Goal: Task Accomplishment & Management: Manage account settings

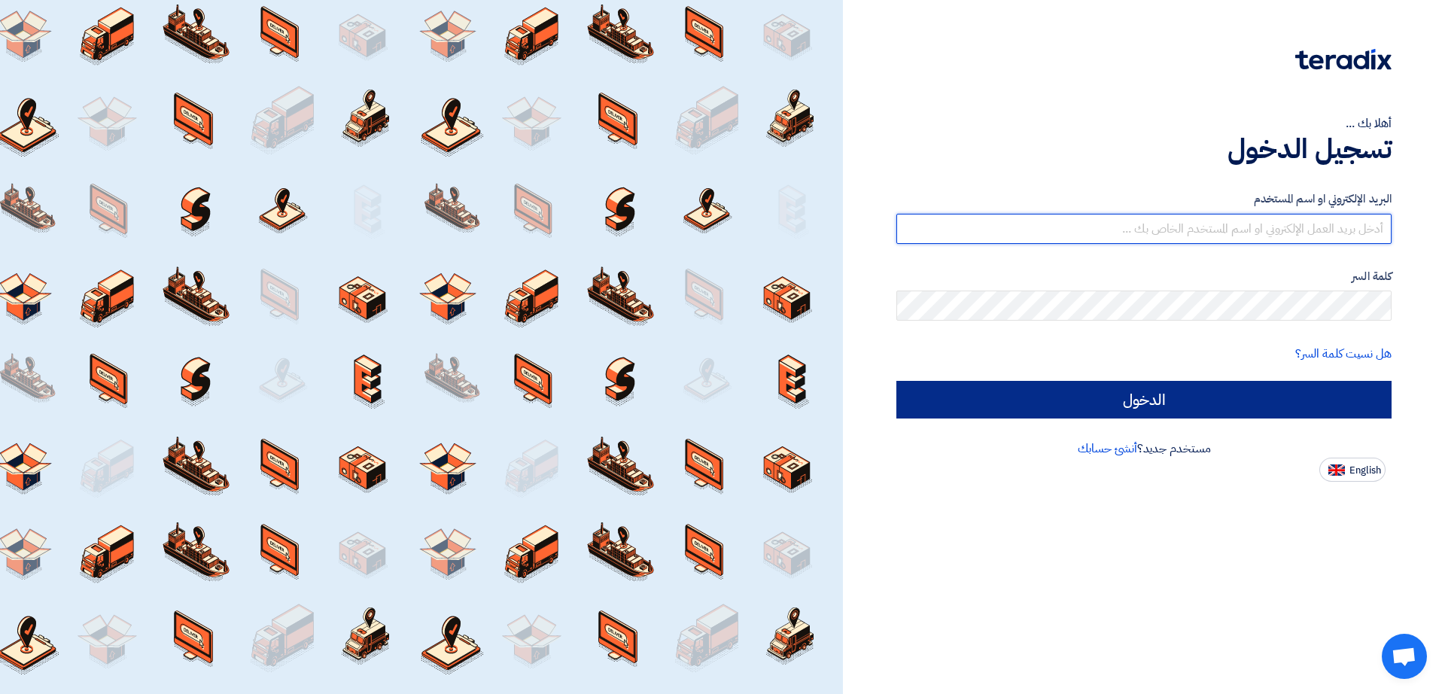
type input "[EMAIL_ADDRESS][DOMAIN_NAME]"
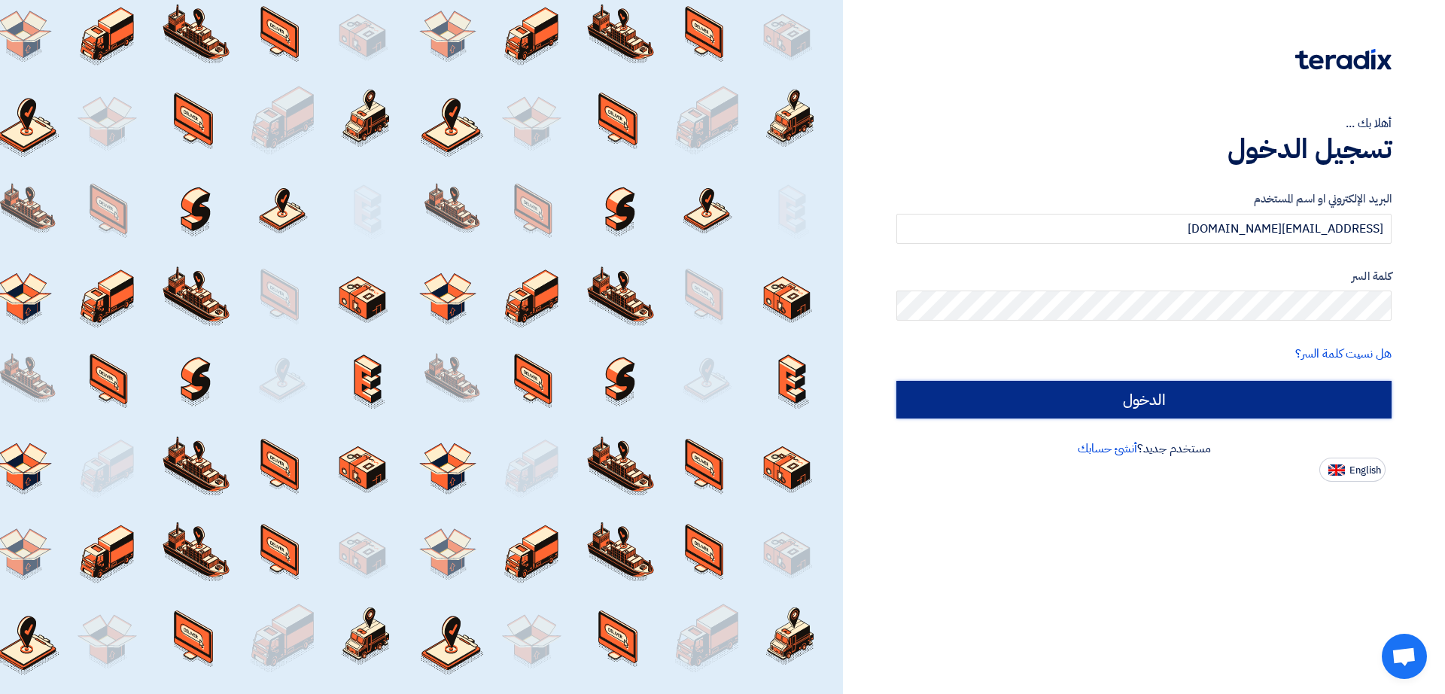
click at [910, 408] on input "الدخول" at bounding box center [1143, 400] width 495 height 38
click at [965, 402] on input "الدخول" at bounding box center [1143, 400] width 495 height 38
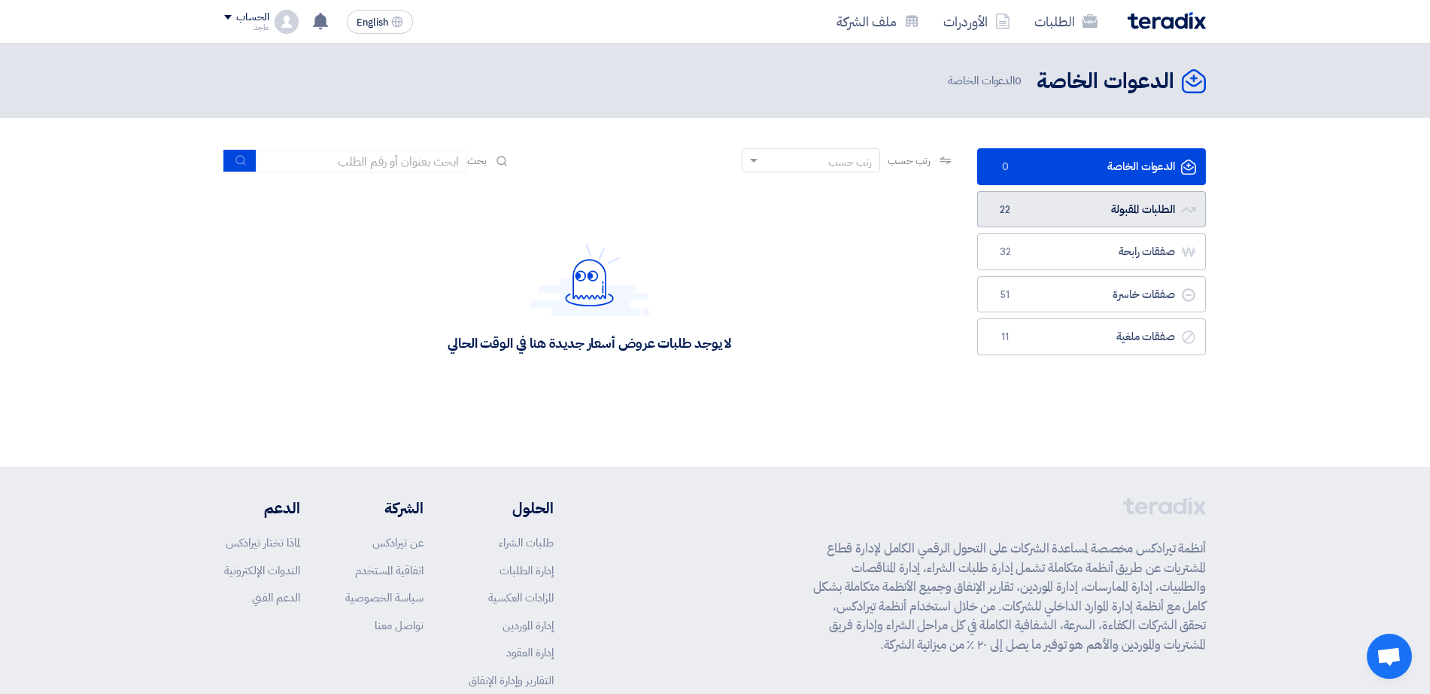
click at [1123, 205] on link "الطلبات المقبولة الطلبات المقبولة 22" at bounding box center [1091, 209] width 229 height 37
click at [1052, 205] on link "الطلبات المقبولة الطلبات المقبولة 22" at bounding box center [1091, 209] width 229 height 37
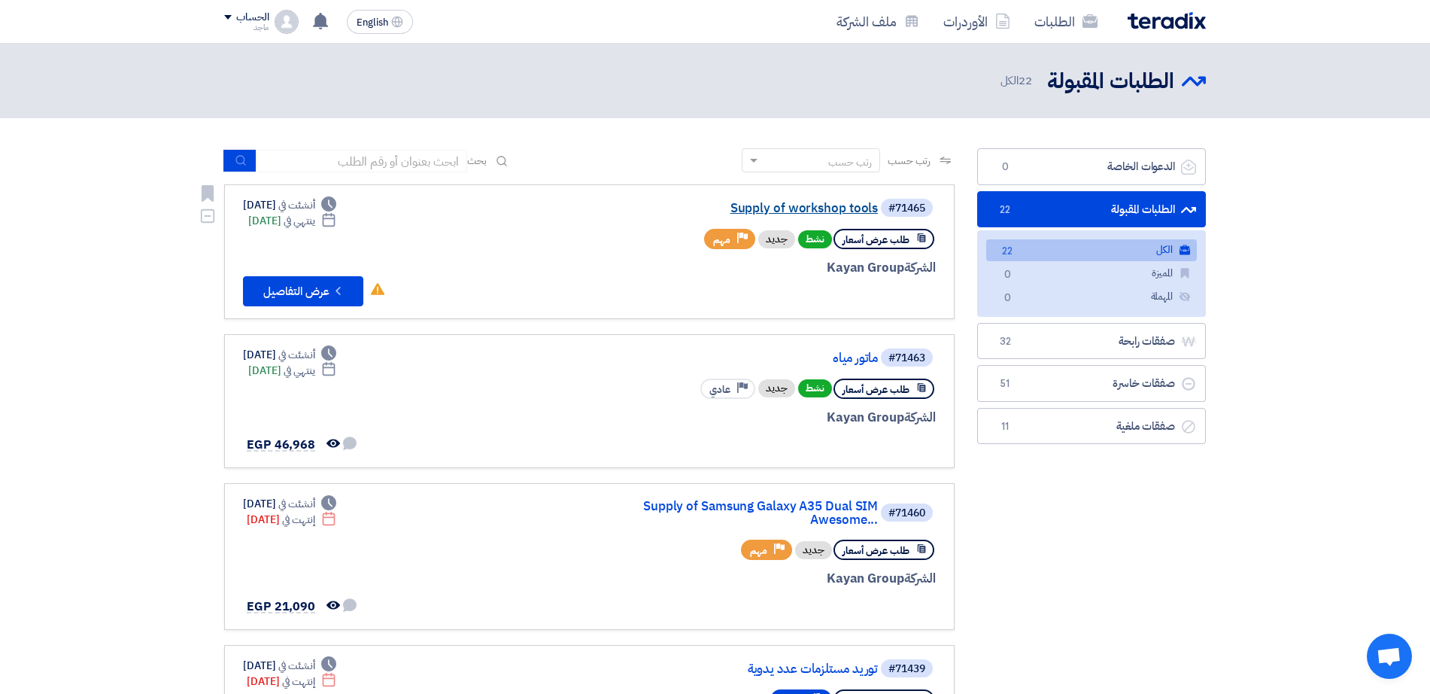
click at [804, 211] on link "Supply of workshop tools" at bounding box center [727, 209] width 301 height 14
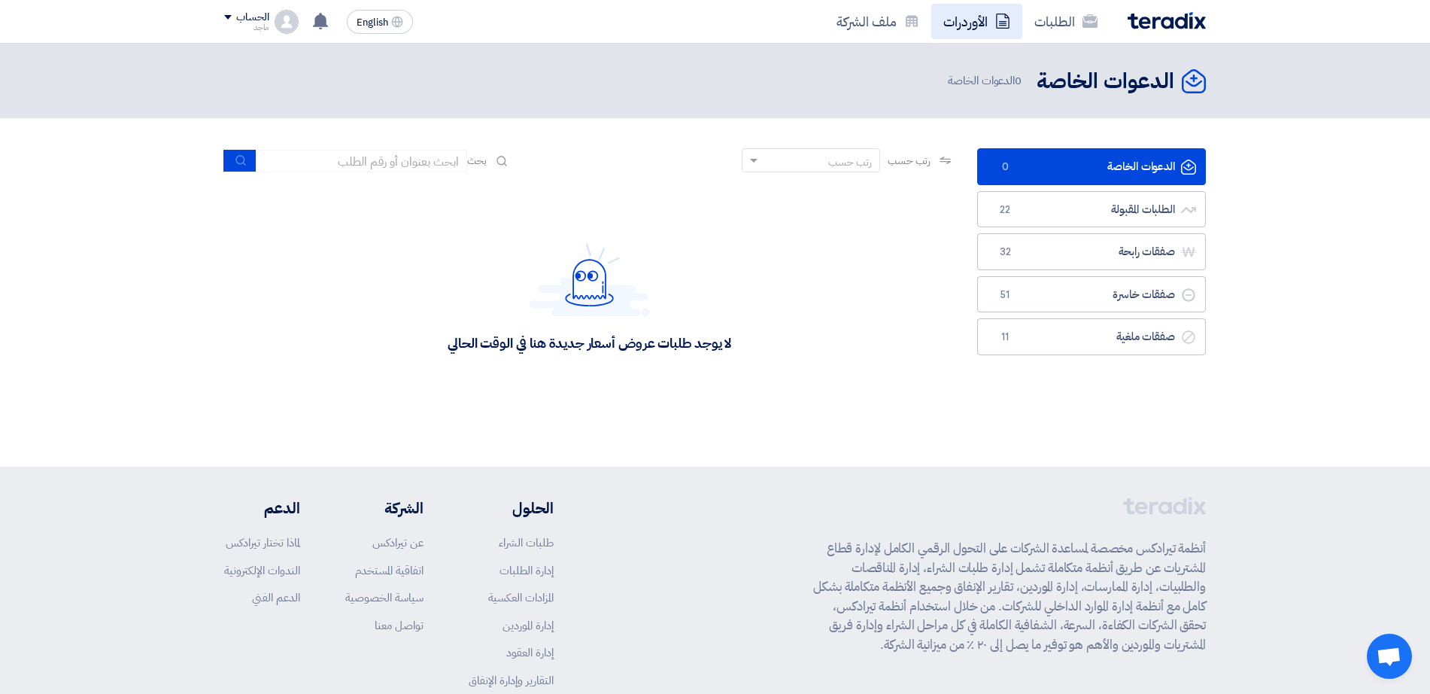
click at [967, 14] on link "الأوردرات" at bounding box center [977, 21] width 91 height 35
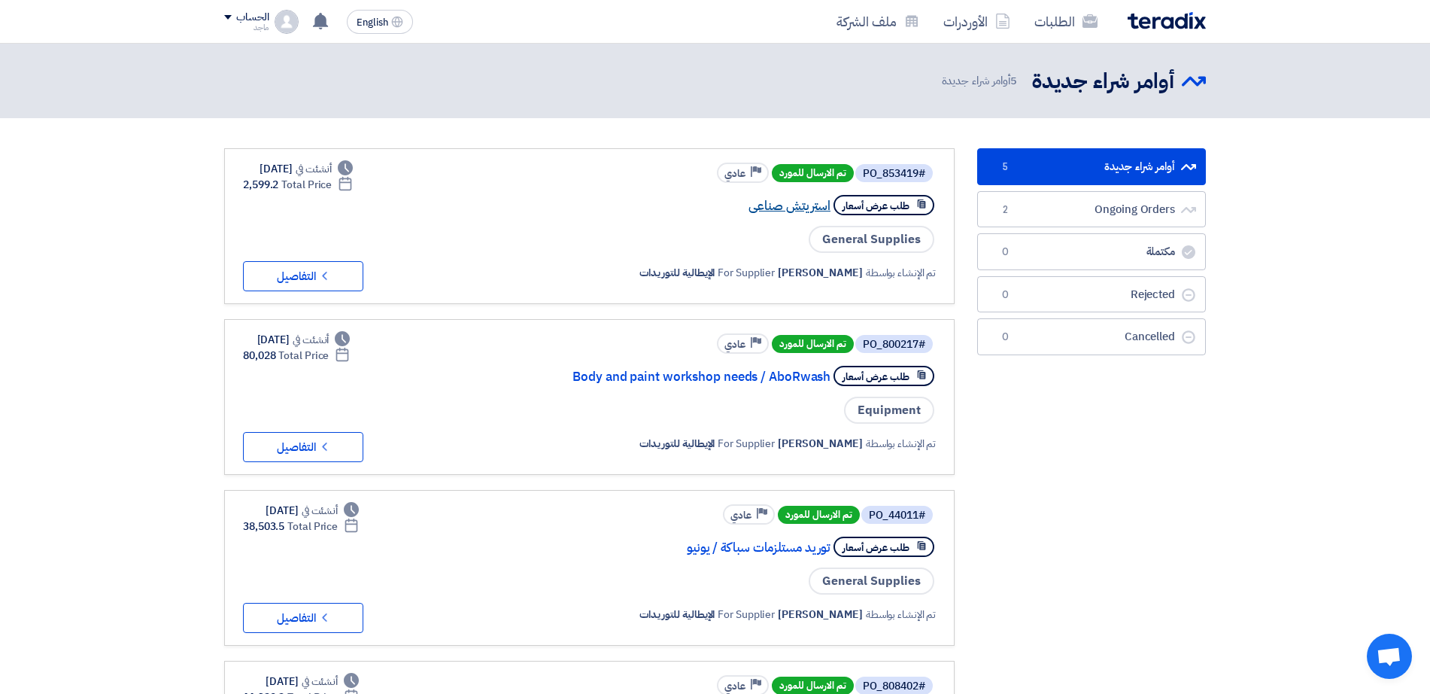
click at [813, 209] on link "استريتش صناعى" at bounding box center [680, 206] width 301 height 14
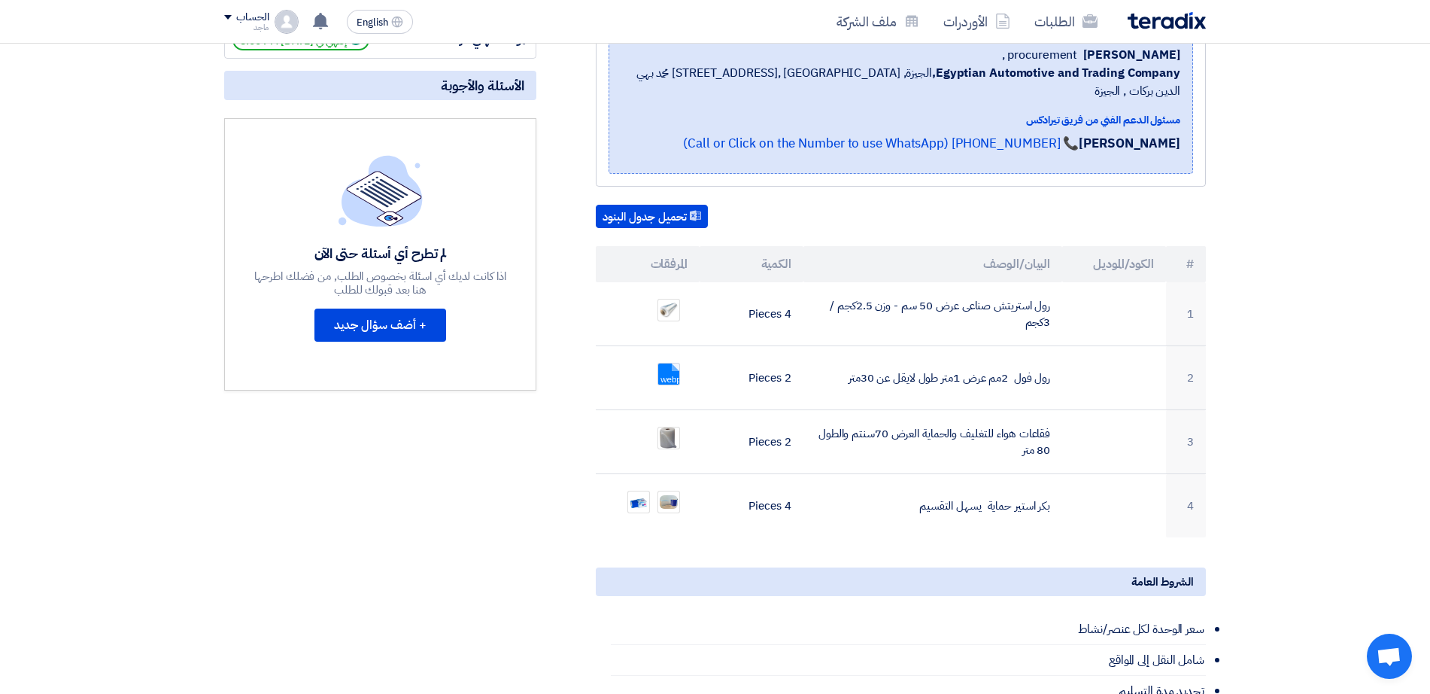
scroll to position [271, 0]
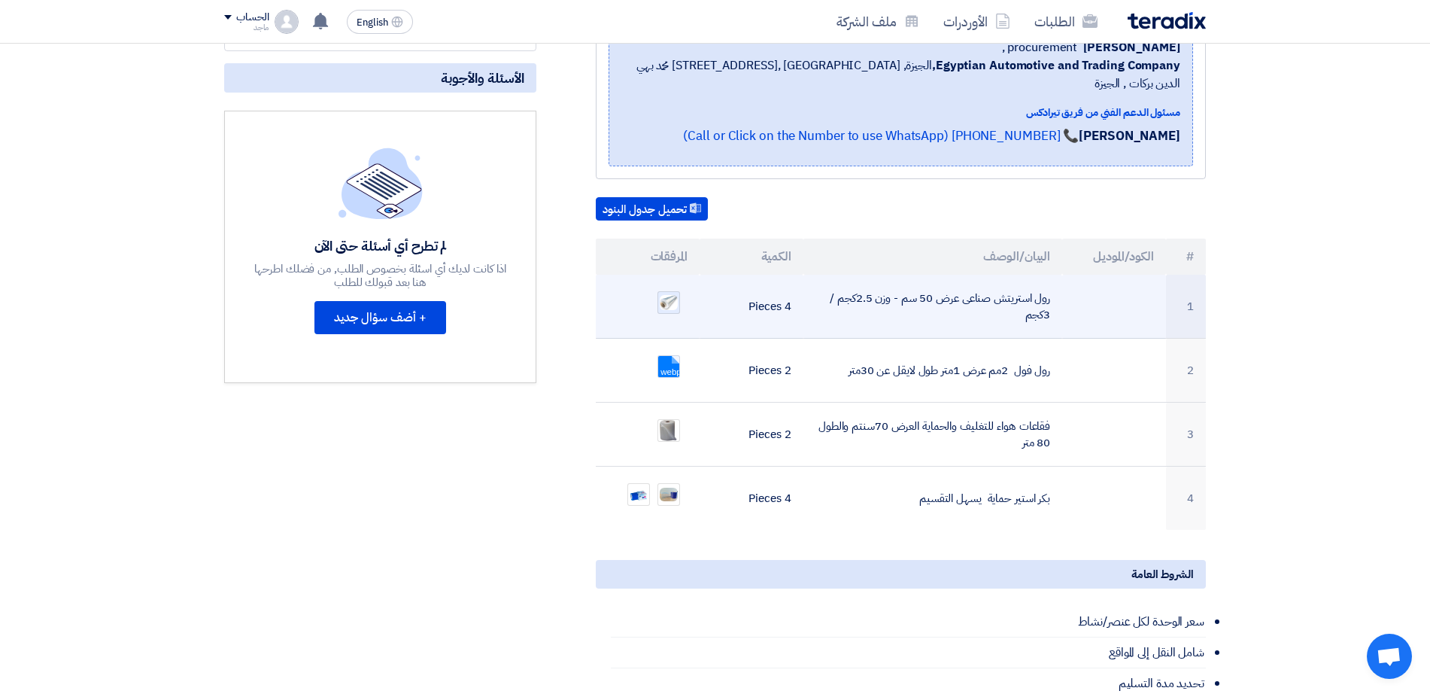
click at [669, 293] on img at bounding box center [668, 302] width 21 height 19
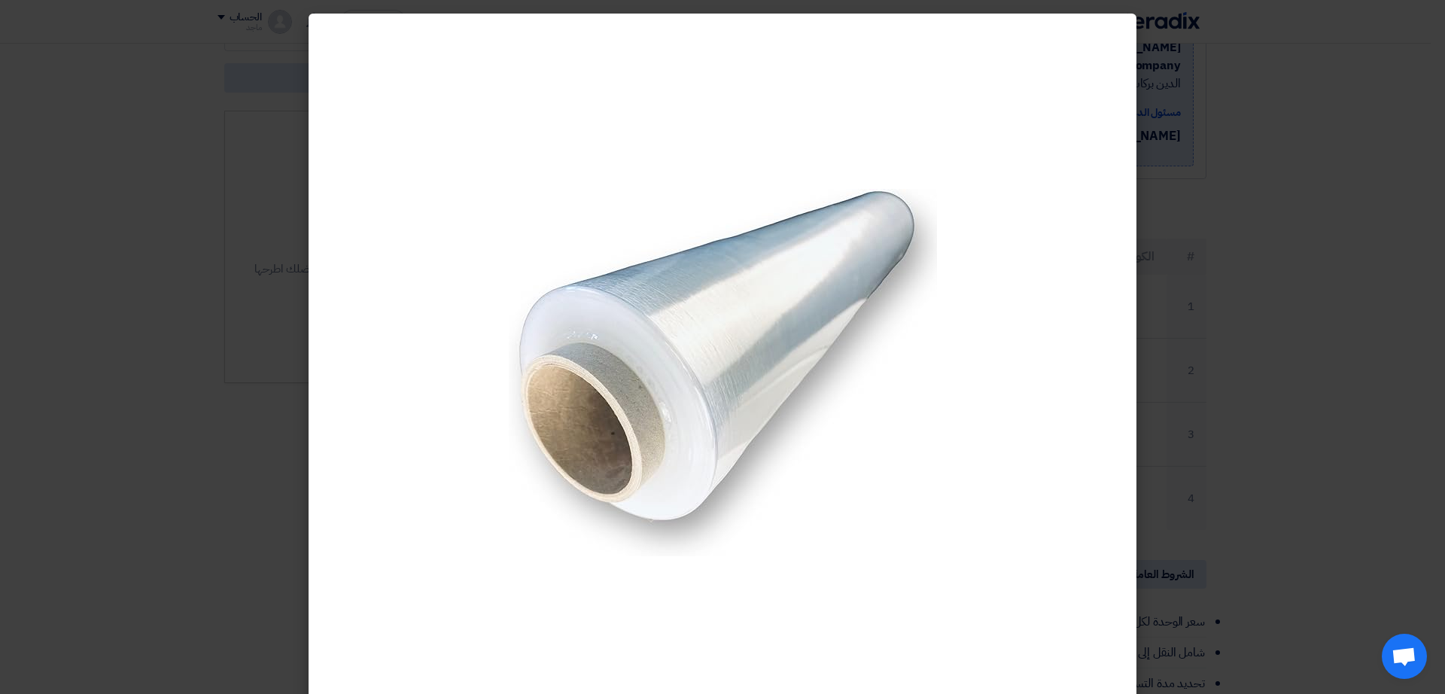
click at [232, 281] on modal-container at bounding box center [722, 347] width 1445 height 694
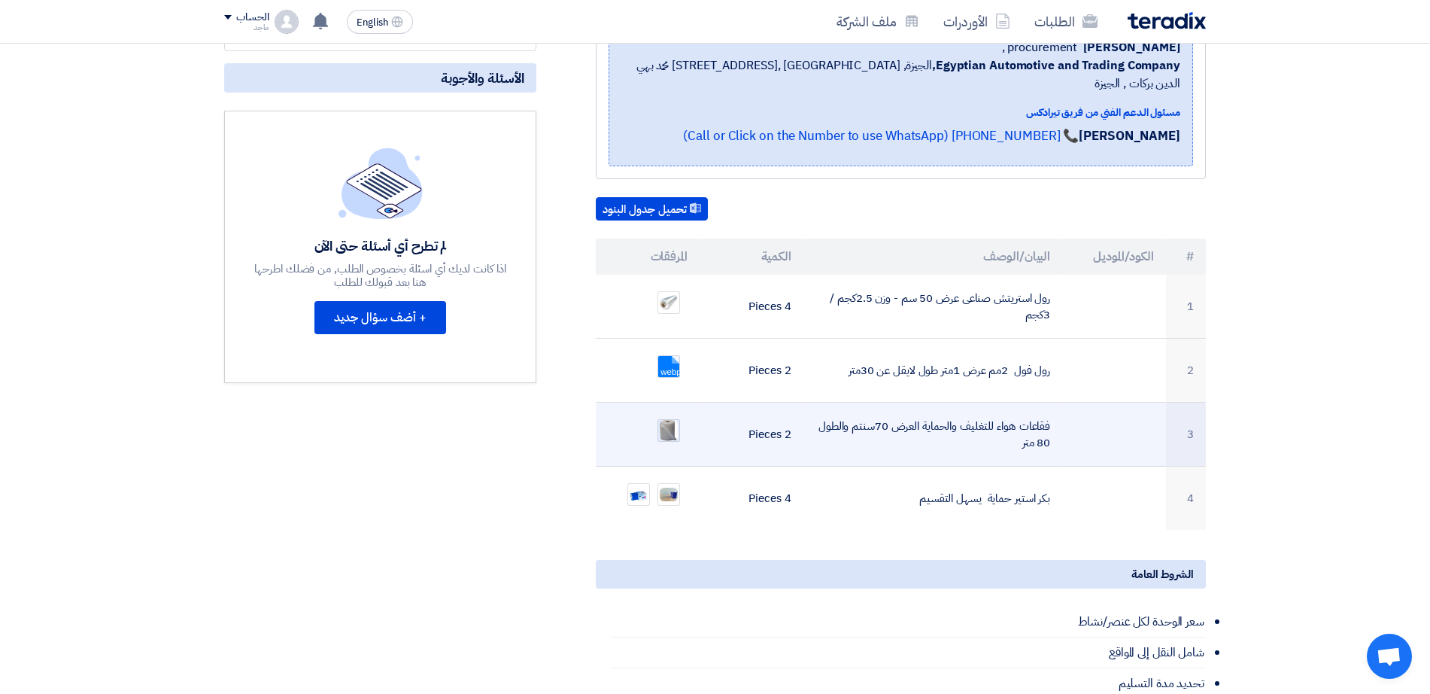
click at [670, 418] on img at bounding box center [668, 430] width 21 height 24
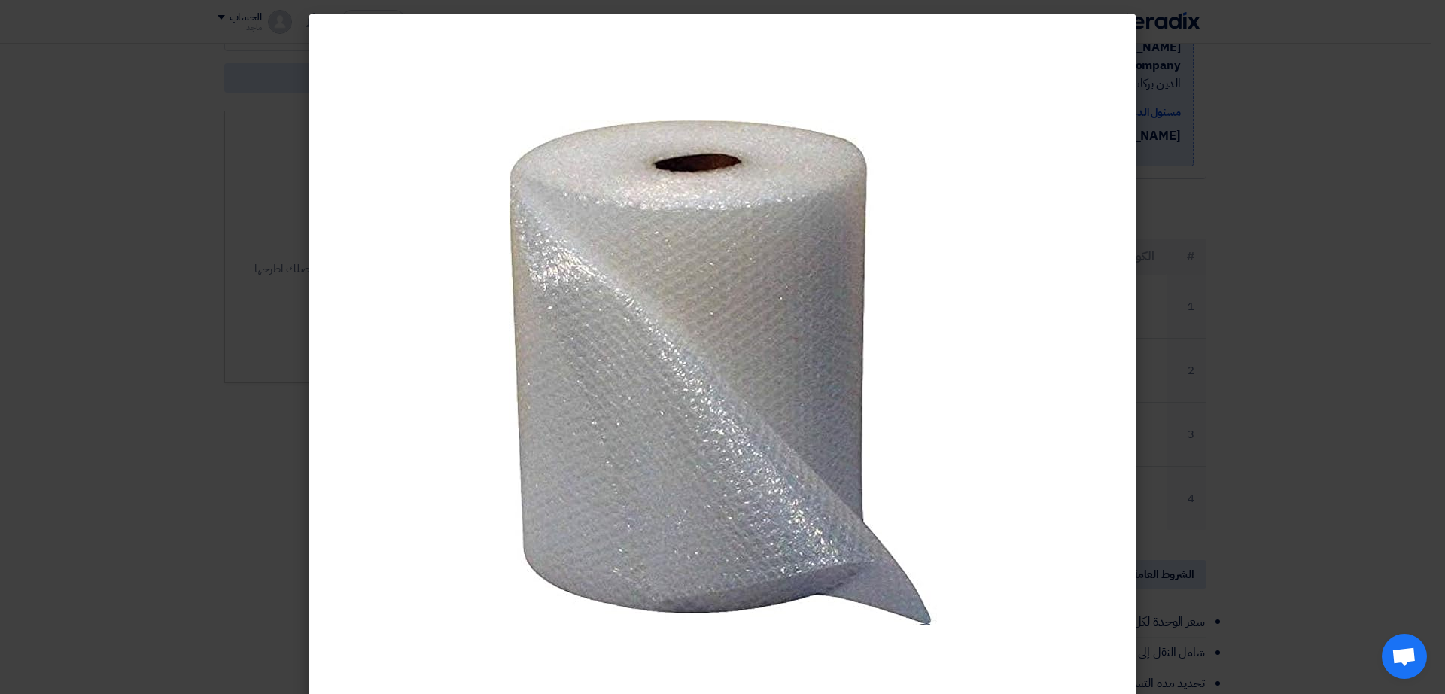
click at [214, 370] on modal-container at bounding box center [722, 347] width 1445 height 694
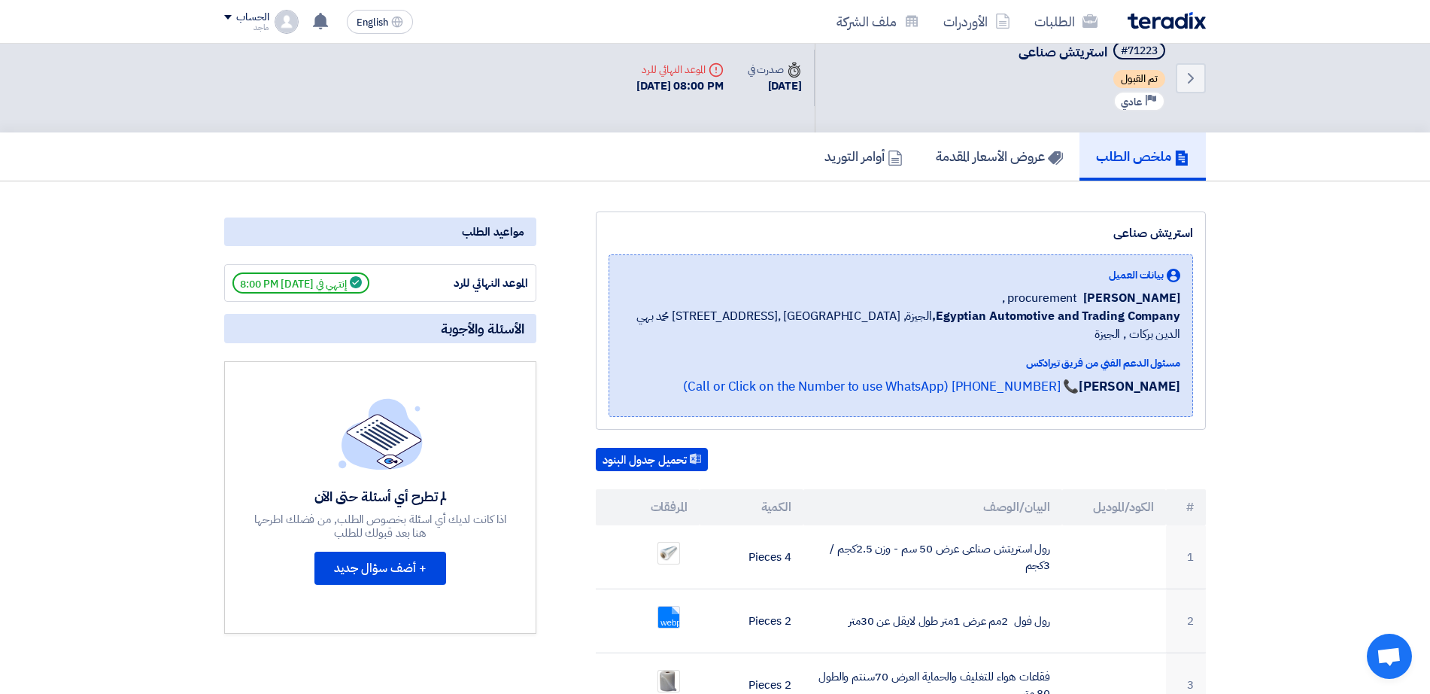
scroll to position [0, 0]
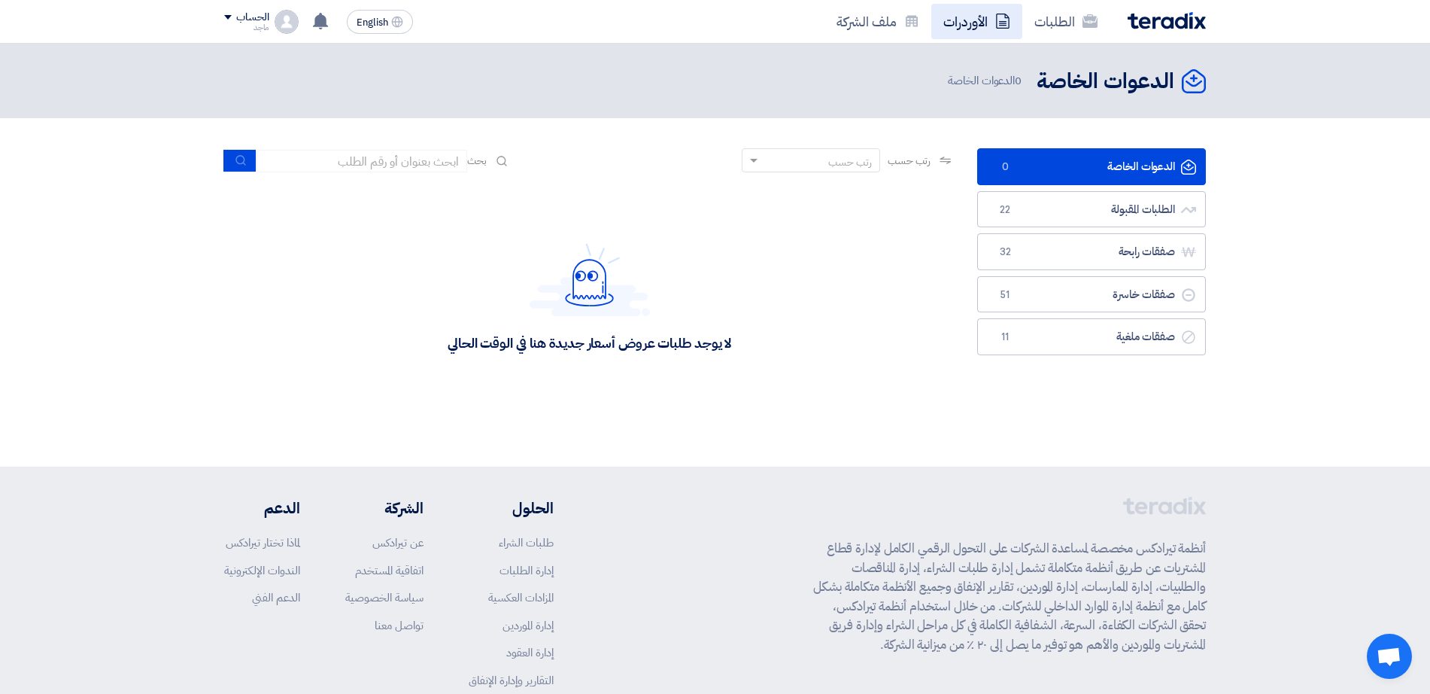
click at [965, 33] on link "الأوردرات" at bounding box center [977, 21] width 91 height 35
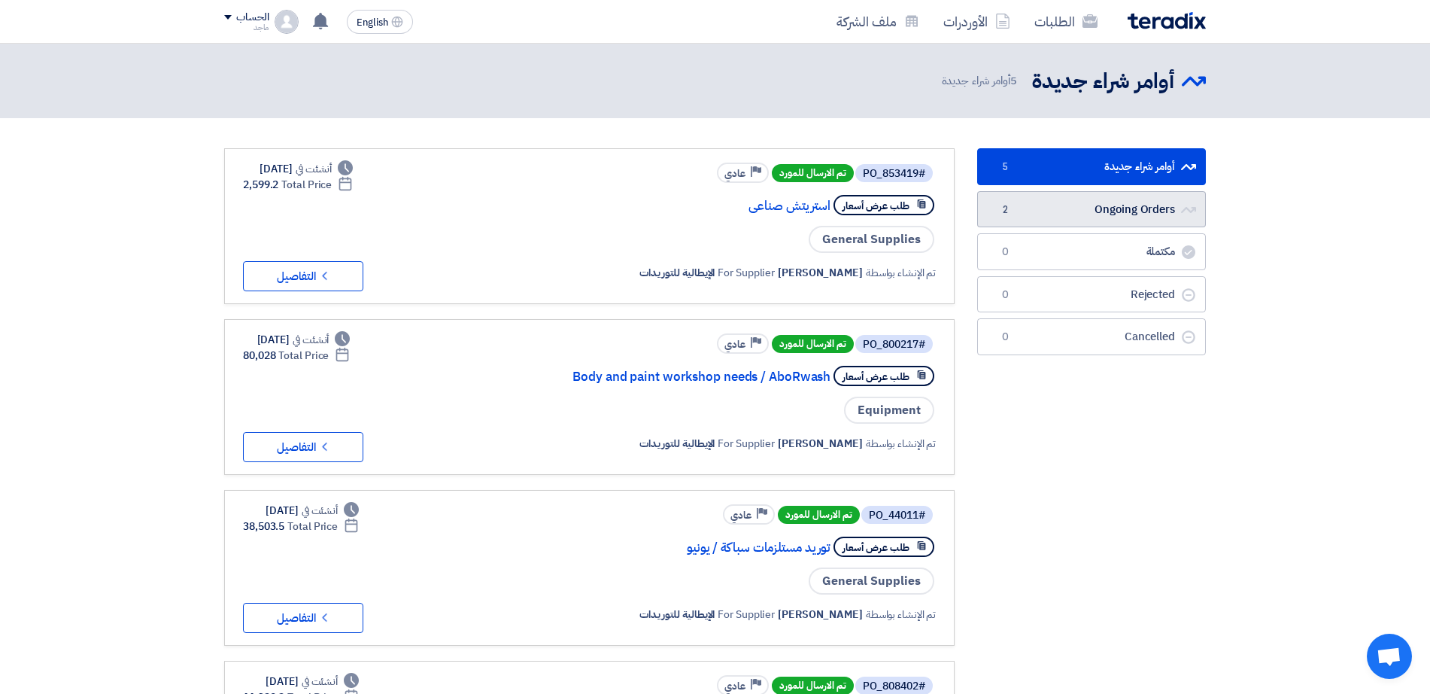
click at [1022, 218] on link "Ongoing Orders Ongoing Orders 2" at bounding box center [1091, 209] width 229 height 37
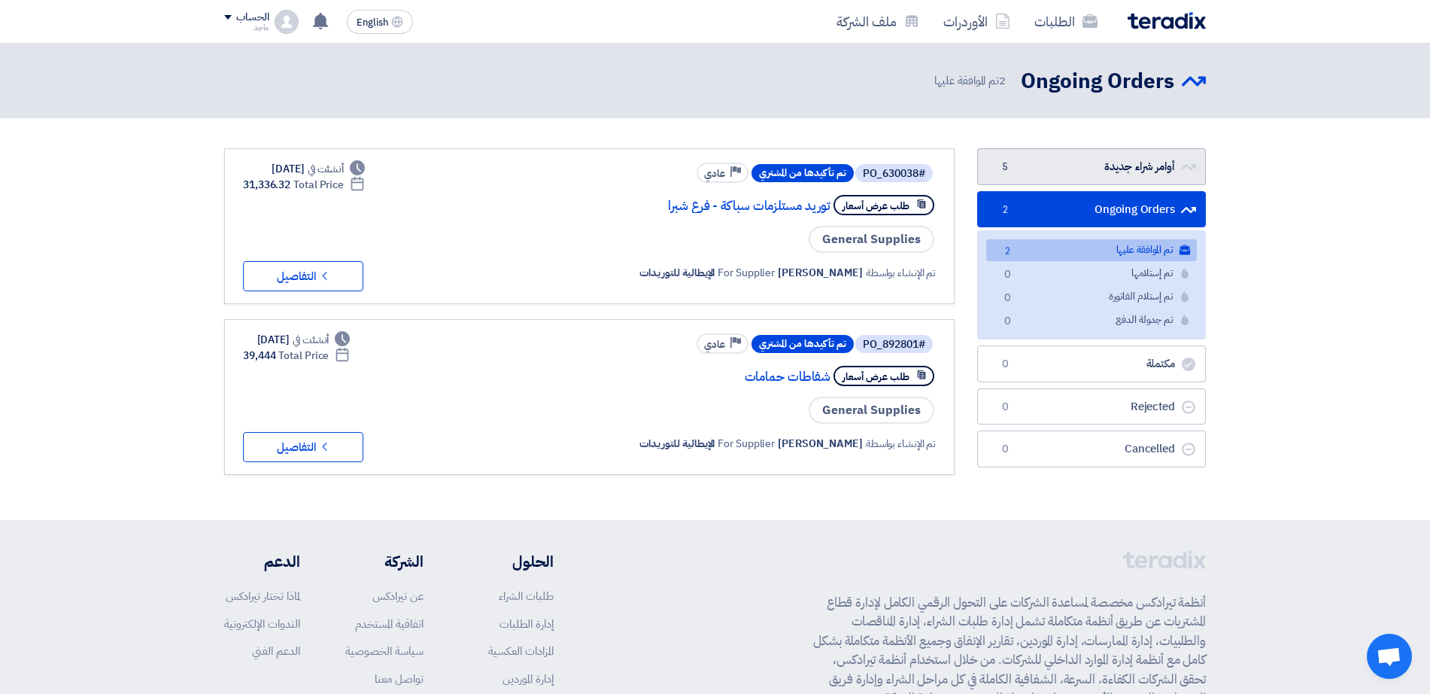
click at [1041, 160] on link "أوامر شراء جديدة أوامر شراء جديدة 5" at bounding box center [1091, 166] width 229 height 37
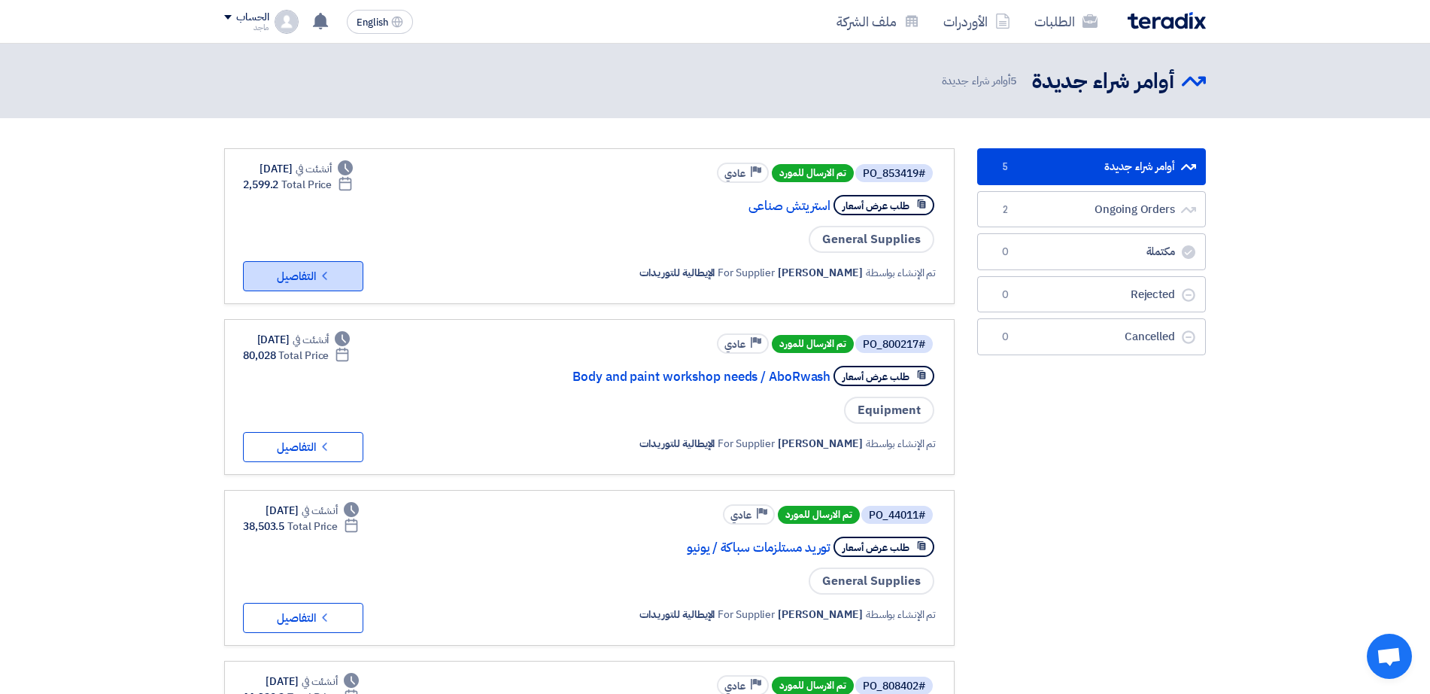
click at [277, 277] on button "Check details التفاصيل" at bounding box center [303, 276] width 120 height 30
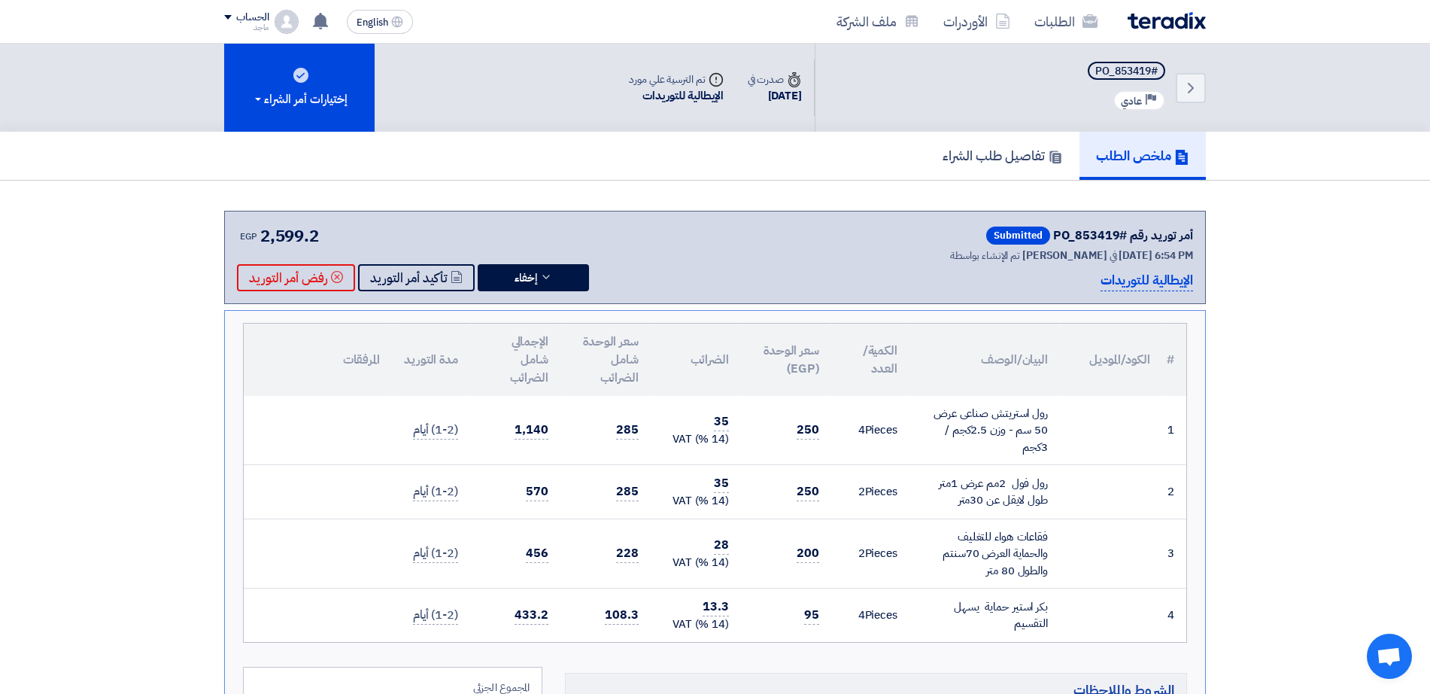
click at [71, 276] on section "أمر توريد رقم #PO_853419 Submitted تم الإنشاء بواسطة George Azmy في 15 Sep 2025…" at bounding box center [715, 660] width 1430 height 959
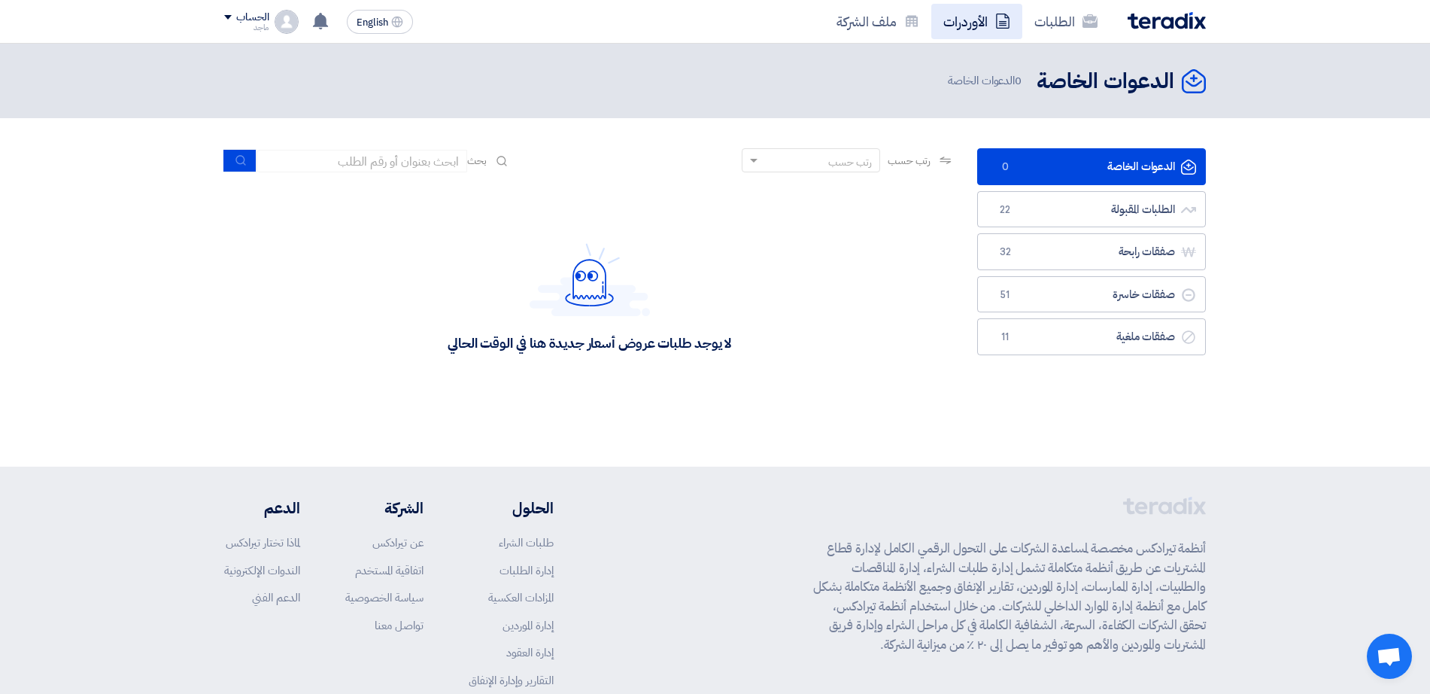
click at [977, 27] on link "الأوردرات" at bounding box center [977, 21] width 91 height 35
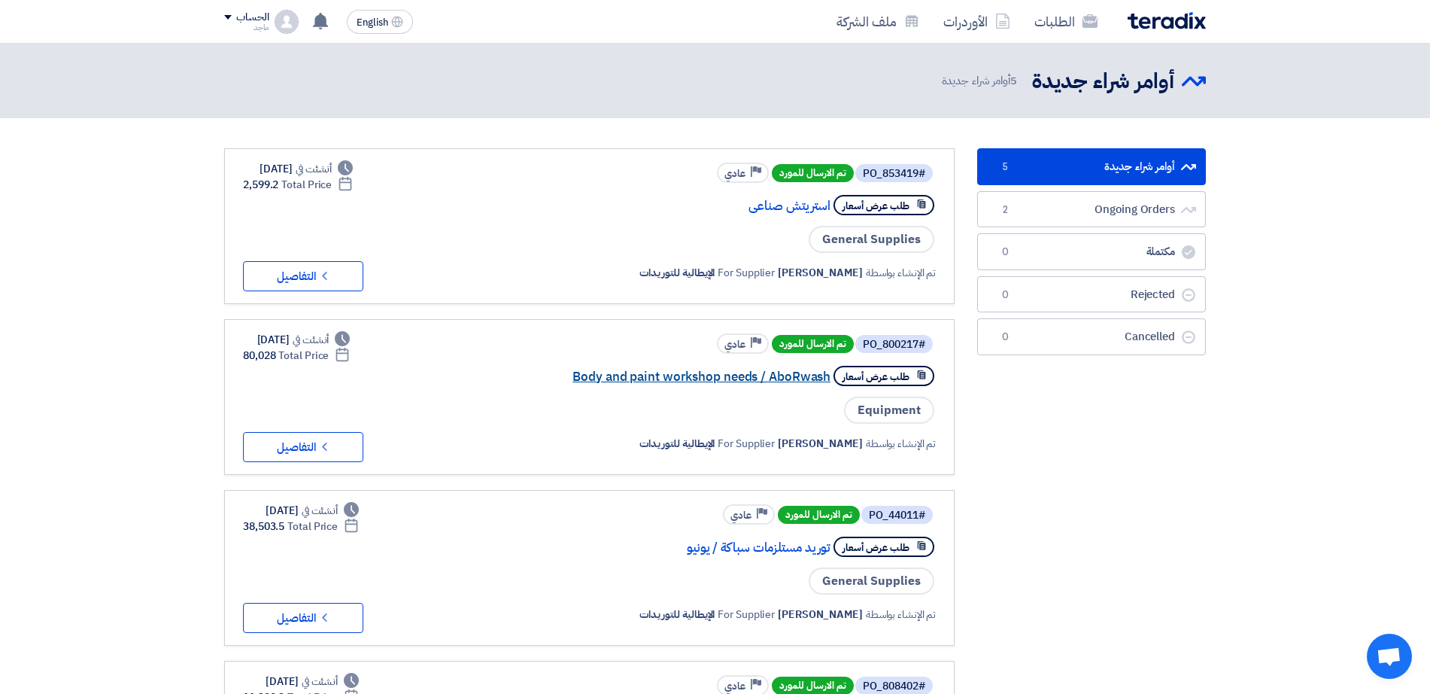
click at [777, 374] on link "Body and paint workshop needs / AboRwash" at bounding box center [680, 377] width 301 height 14
click at [1159, 154] on link "أوامر شراء جديدة أوامر شراء جديدة 5" at bounding box center [1091, 166] width 229 height 37
click at [1110, 202] on link "Ongoing Orders Ongoing Orders 2" at bounding box center [1091, 209] width 229 height 37
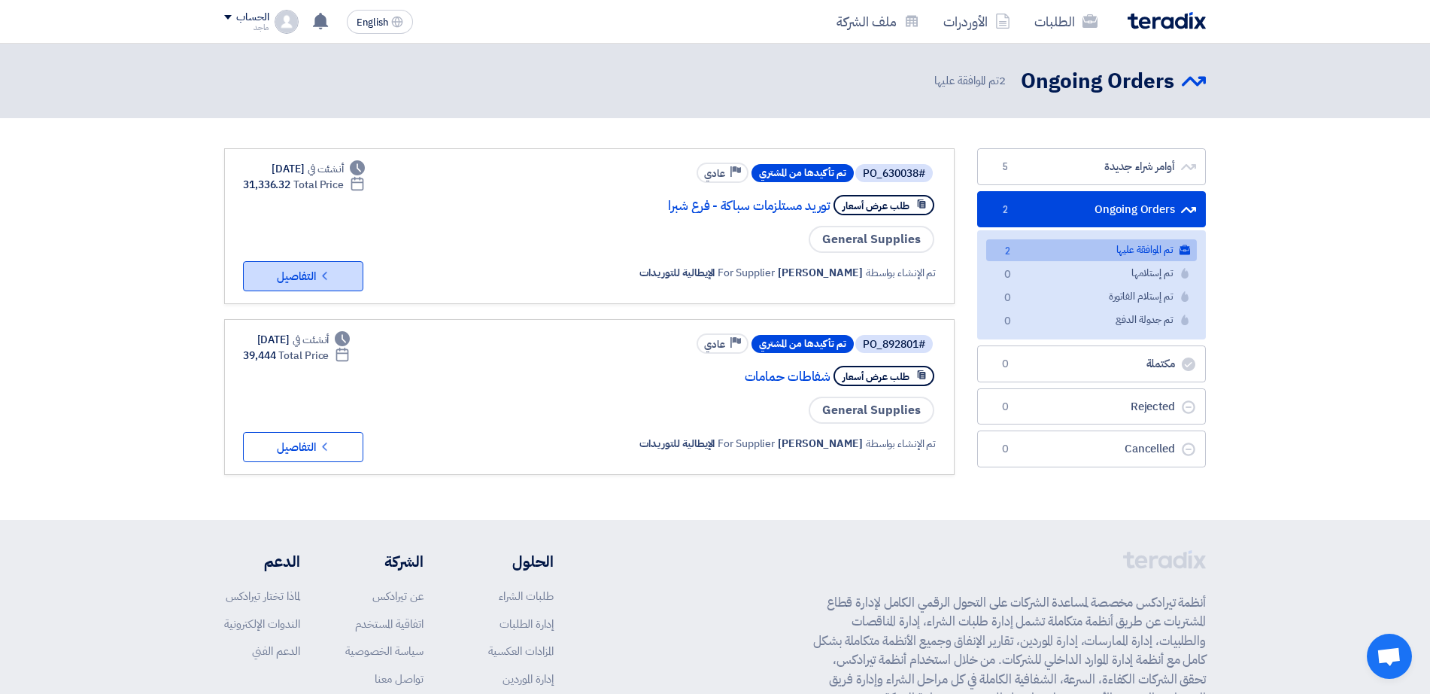
click at [294, 281] on button "Check details التفاصيل" at bounding box center [303, 276] width 120 height 30
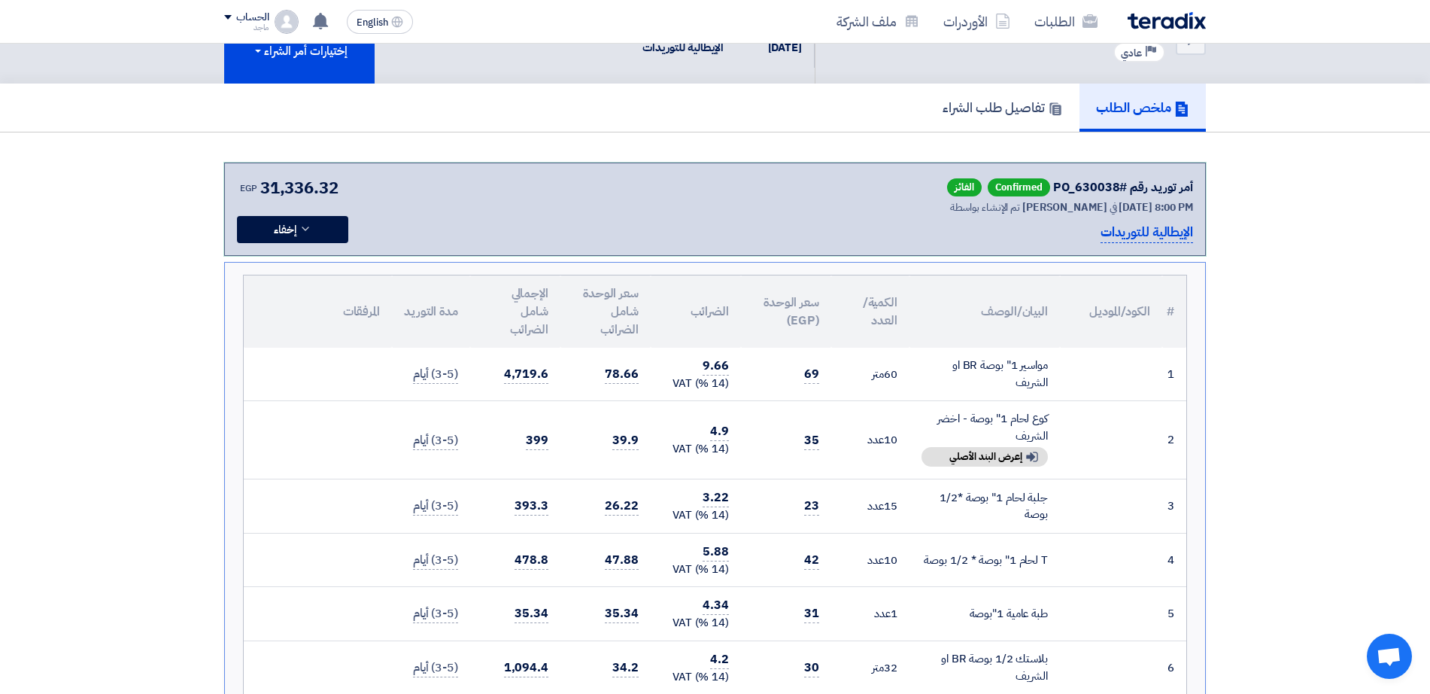
scroll to position [26, 0]
